Goal: Transaction & Acquisition: Purchase product/service

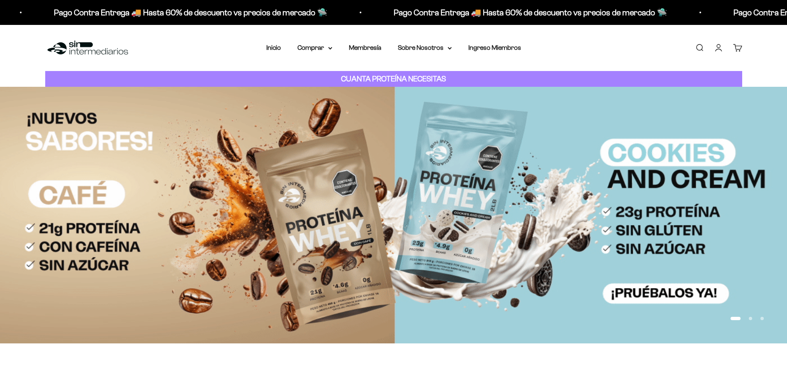
click at [721, 51] on link "Iniciar sesión" at bounding box center [718, 47] width 9 height 9
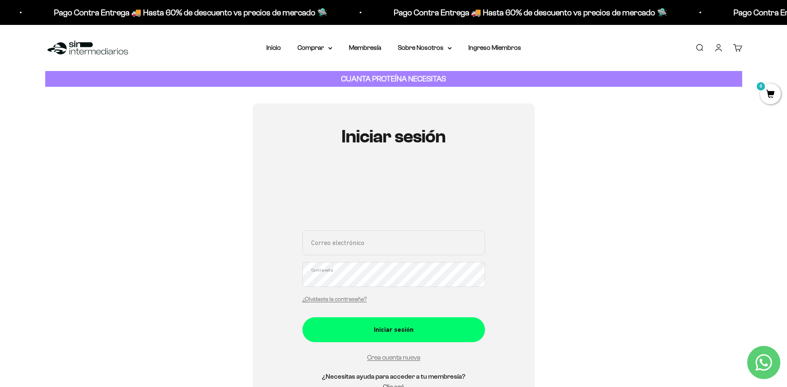
click at [401, 238] on input "Correo electrónico" at bounding box center [394, 242] width 183 height 25
type input "laucavx@gmail.com"
click at [303, 317] on button "Iniciar sesión" at bounding box center [394, 329] width 183 height 25
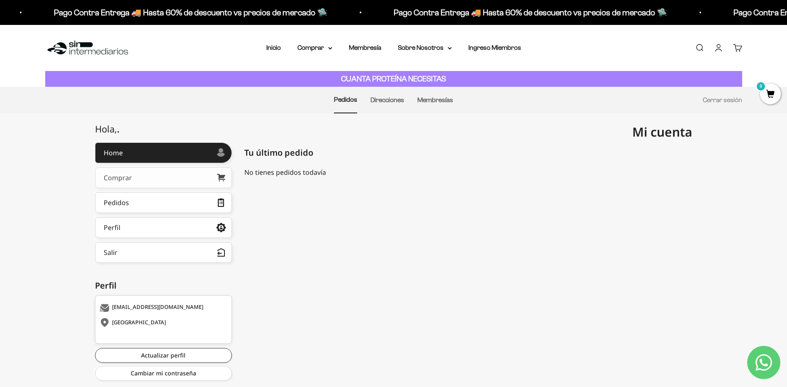
click at [195, 182] on link "Comprar" at bounding box center [163, 177] width 137 height 21
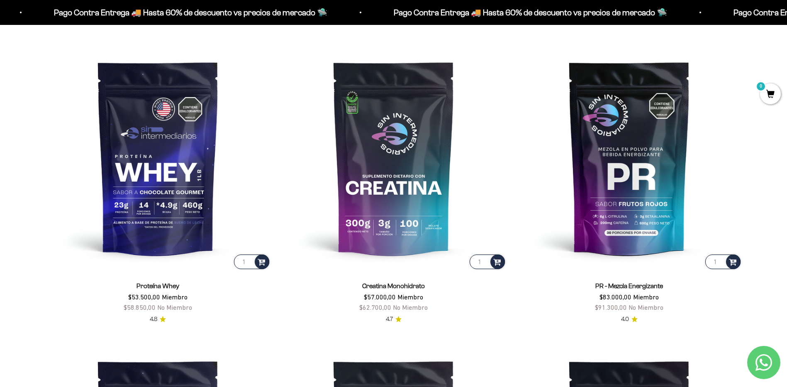
scroll to position [415, 0]
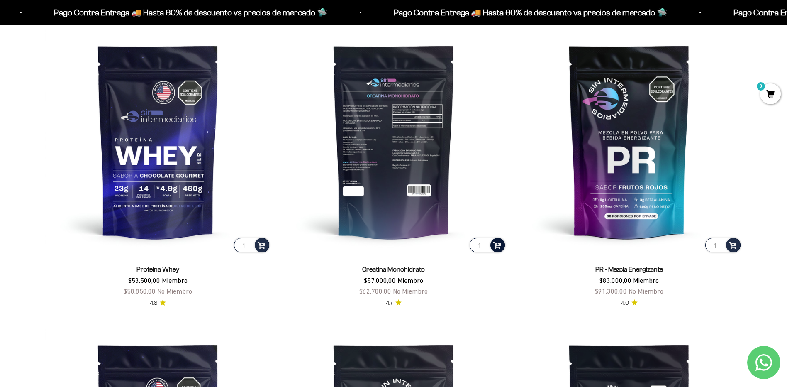
click at [496, 245] on span at bounding box center [497, 245] width 8 height 10
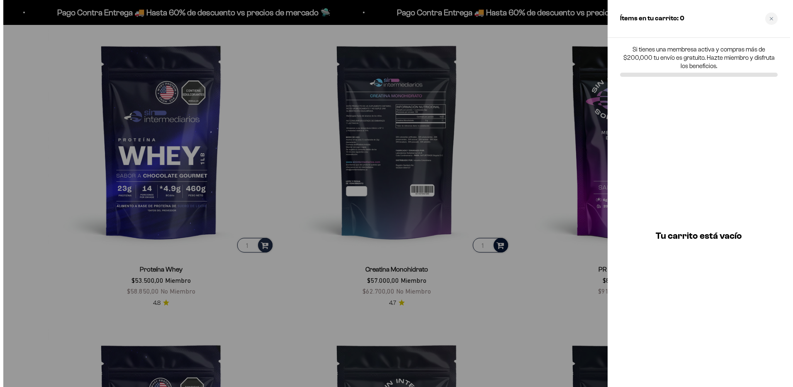
scroll to position [417, 0]
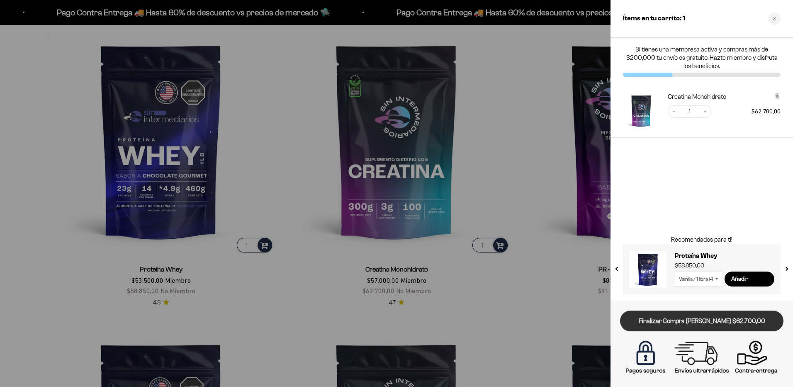
click at [738, 323] on link "Finalizar Compra [PERSON_NAME] $62.700,00" at bounding box center [701, 320] width 163 height 21
